Goal: Information Seeking & Learning: Learn about a topic

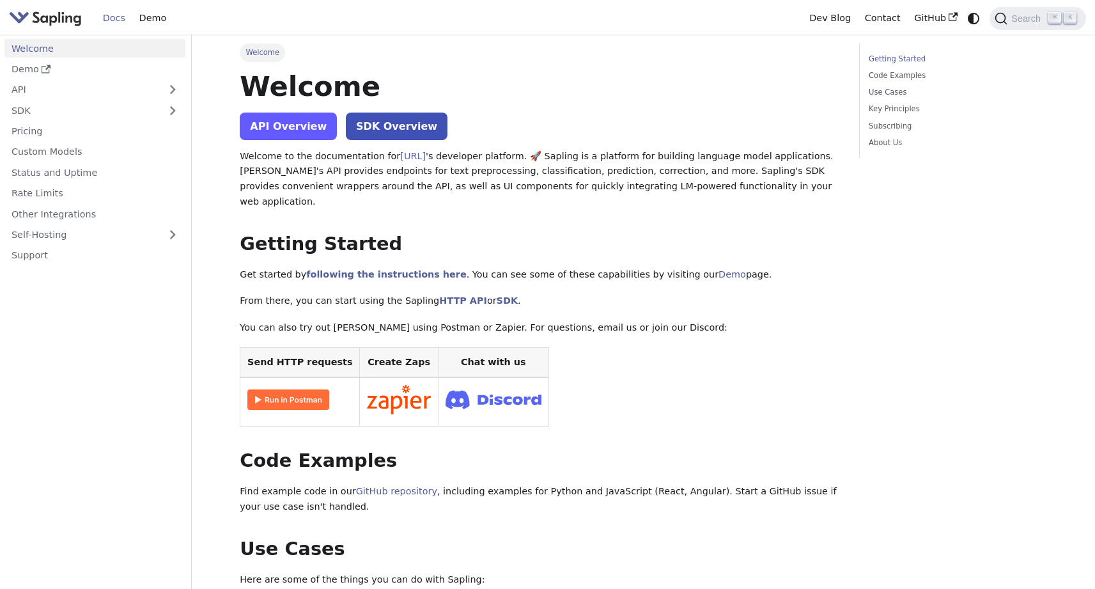
click at [288, 129] on link "API Overview" at bounding box center [288, 126] width 97 height 27
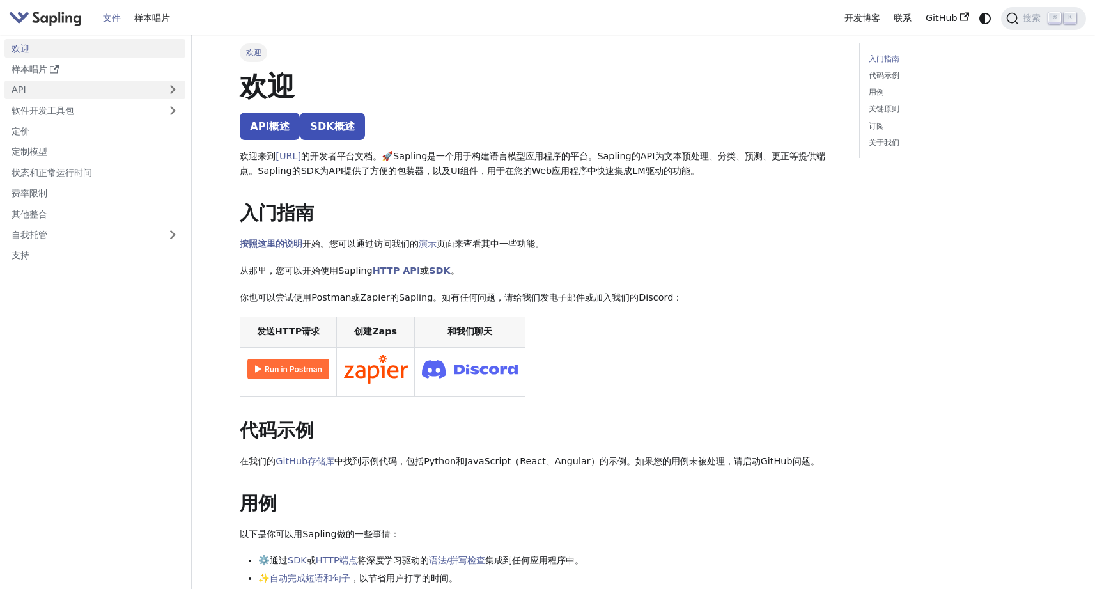
click at [134, 82] on link "API" at bounding box center [81, 90] width 155 height 19
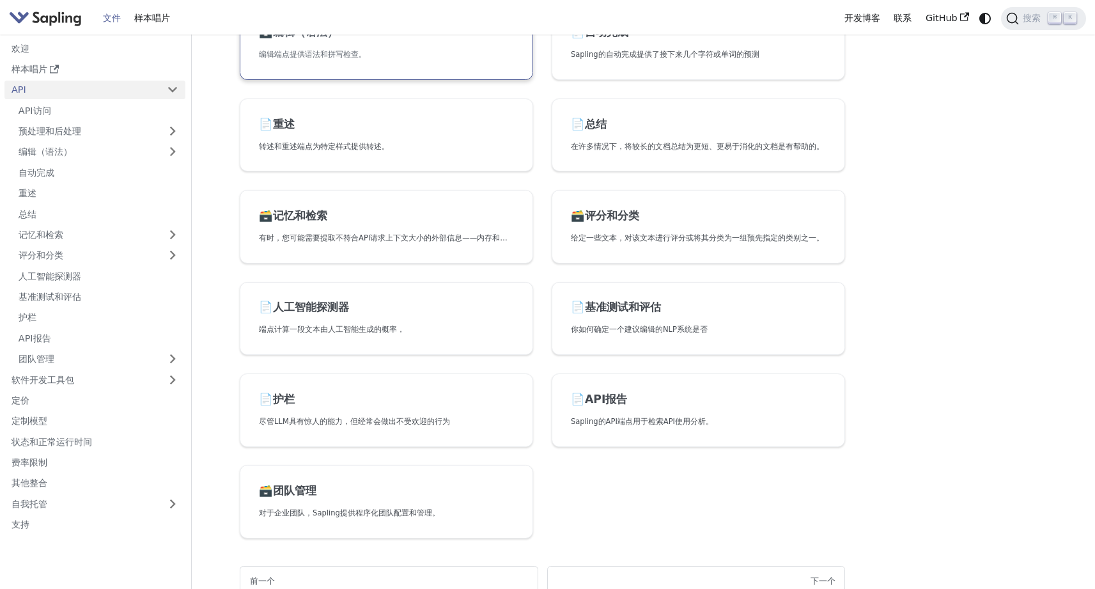
scroll to position [365, 0]
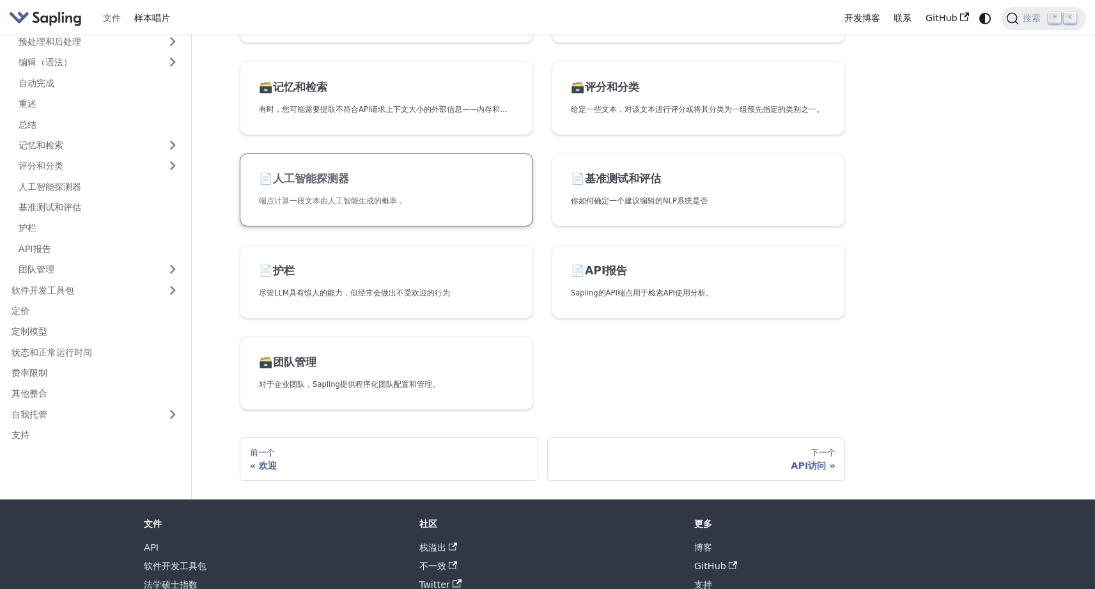
click at [414, 175] on h2 "📄️ 人工智能探测器" at bounding box center [386, 179] width 255 height 14
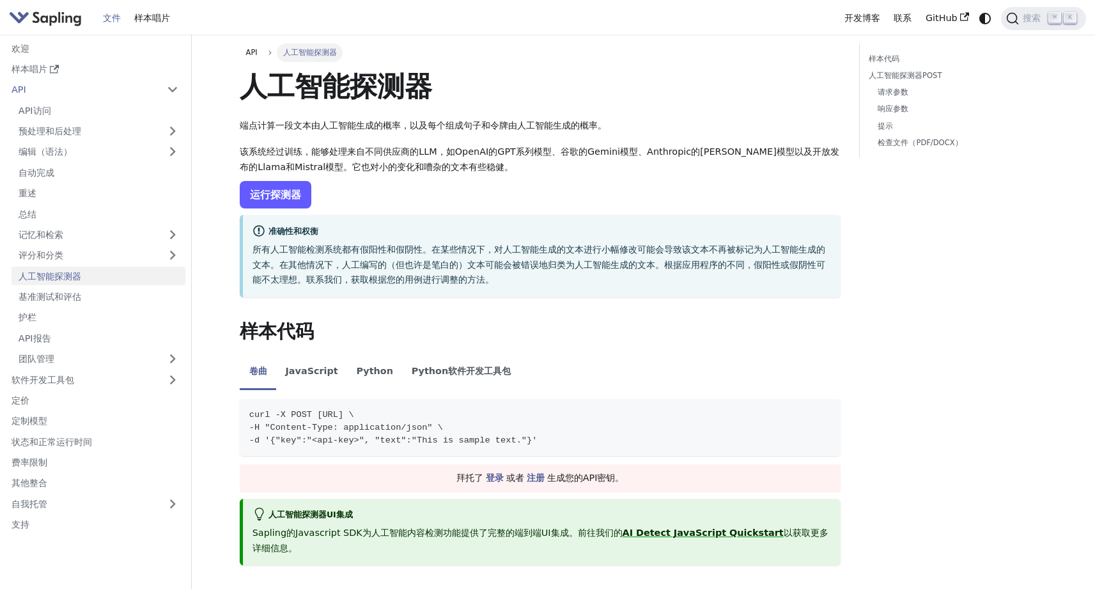
click at [304, 187] on link "运行探测器" at bounding box center [276, 194] width 72 height 27
